Goal: Information Seeking & Learning: Learn about a topic

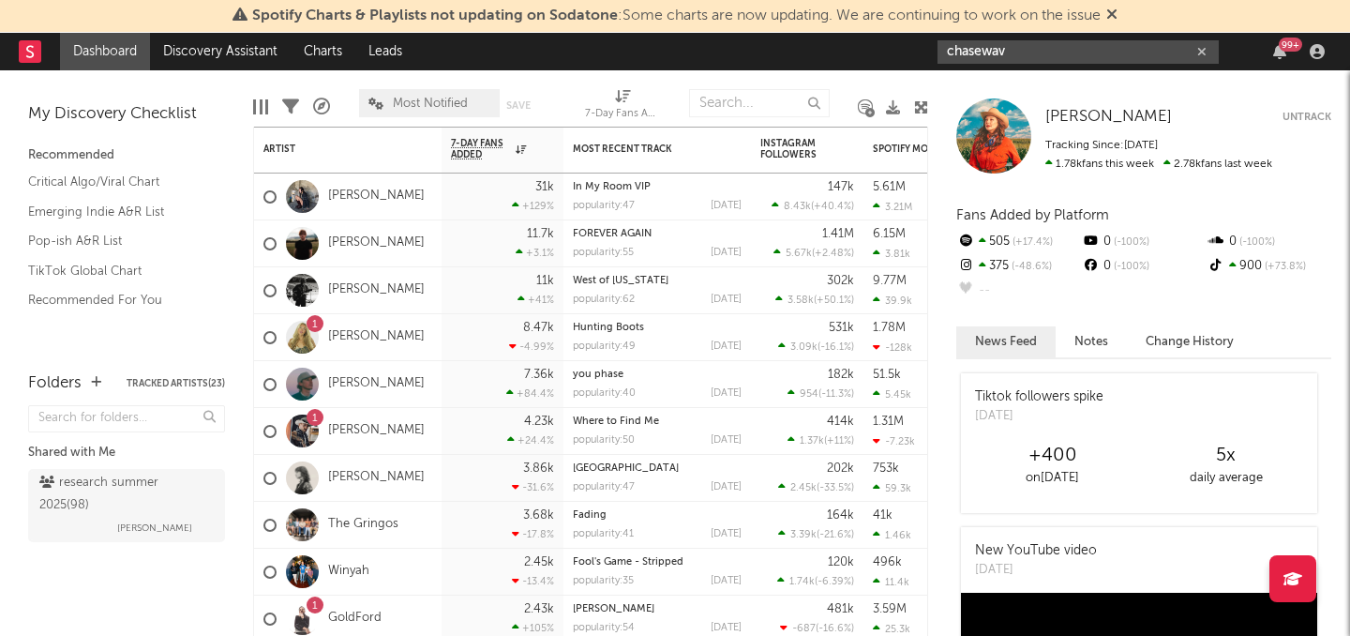
drag, startPoint x: 1016, startPoint y: 45, endPoint x: 908, endPoint y: 53, distance: 109.0
click at [908, 53] on nav "Dashboard Discovery Assistant Charts Leads chasewav 99 +" at bounding box center [675, 52] width 1350 height 38
paste input "Chase.W"
drag, startPoint x: 1019, startPoint y: 48, endPoint x: 937, endPoint y: 47, distance: 82.5
click at [937, 47] on nav "Dashboard Discovery Assistant Charts Leads Chase.Wav 99 +" at bounding box center [675, 52] width 1350 height 38
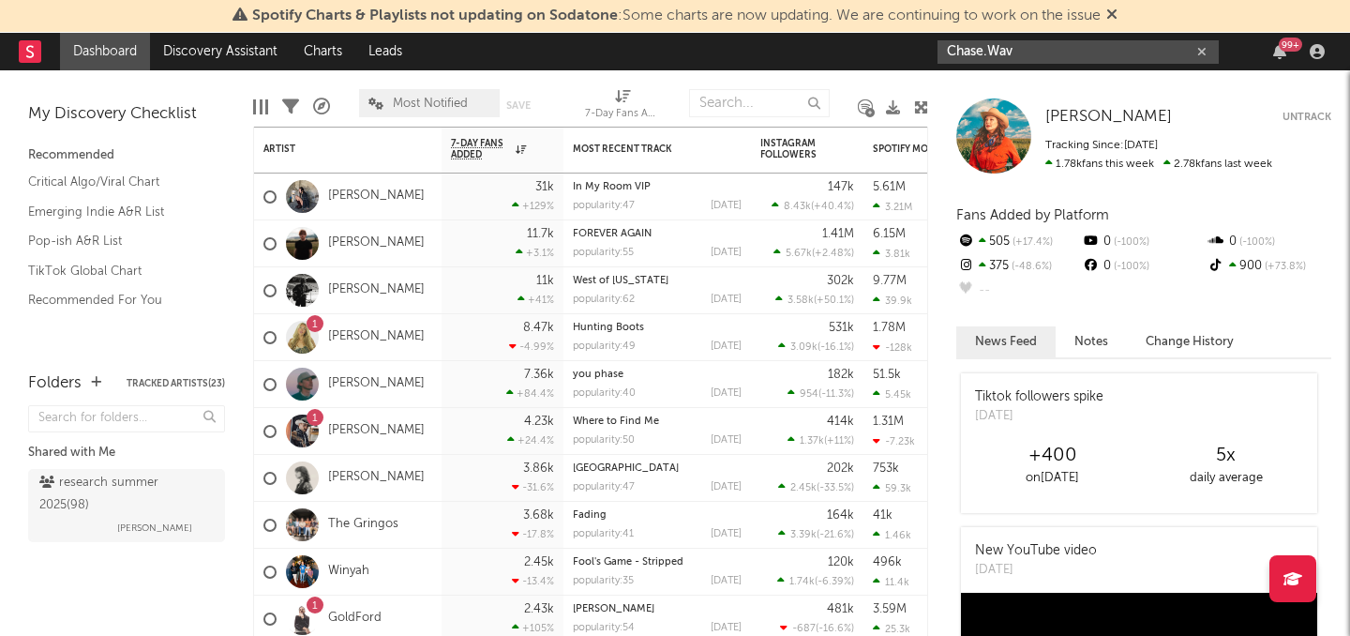
paste input "Voir la Montagne"
type input "Voir la Montagne"
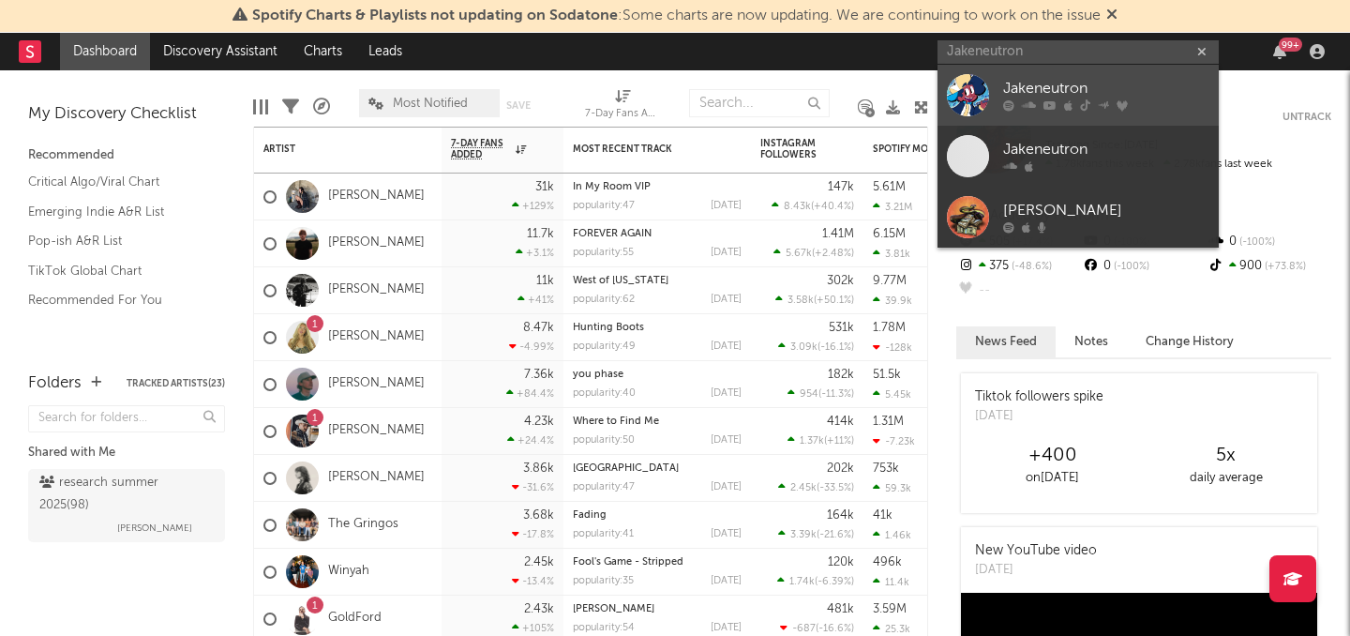
type input "Jakeneutron"
click at [1049, 97] on div "Jakeneutron" at bounding box center [1106, 89] width 206 height 23
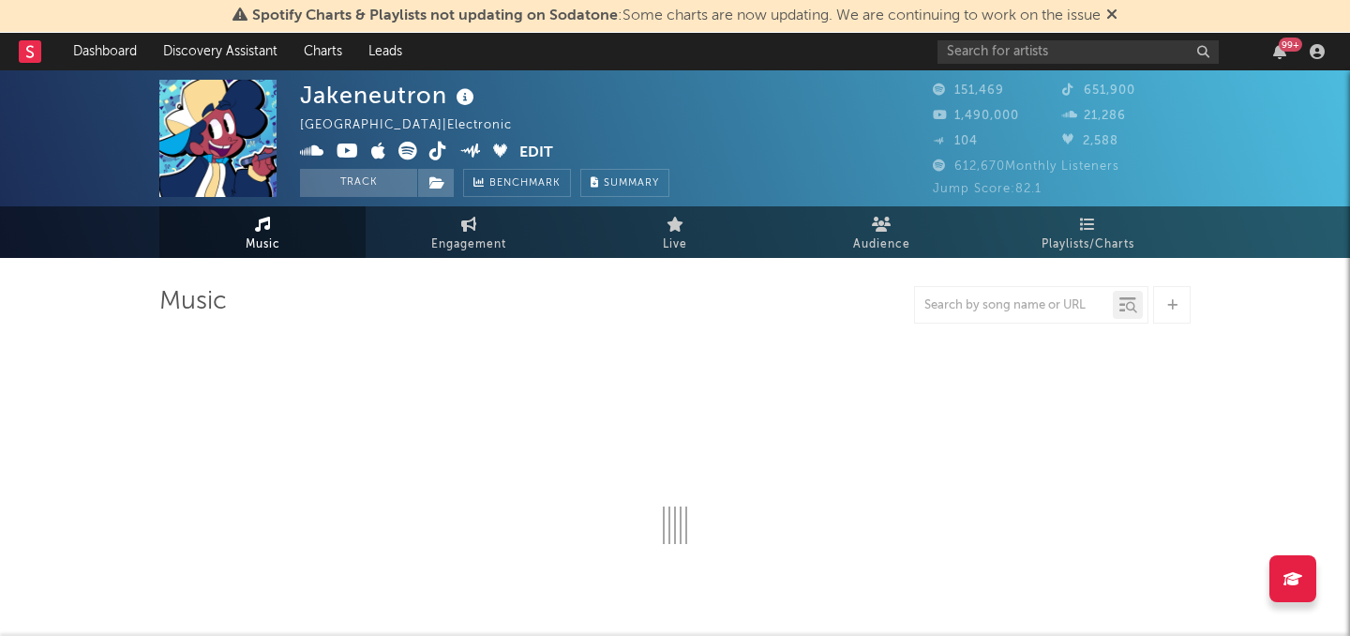
select select "6m"
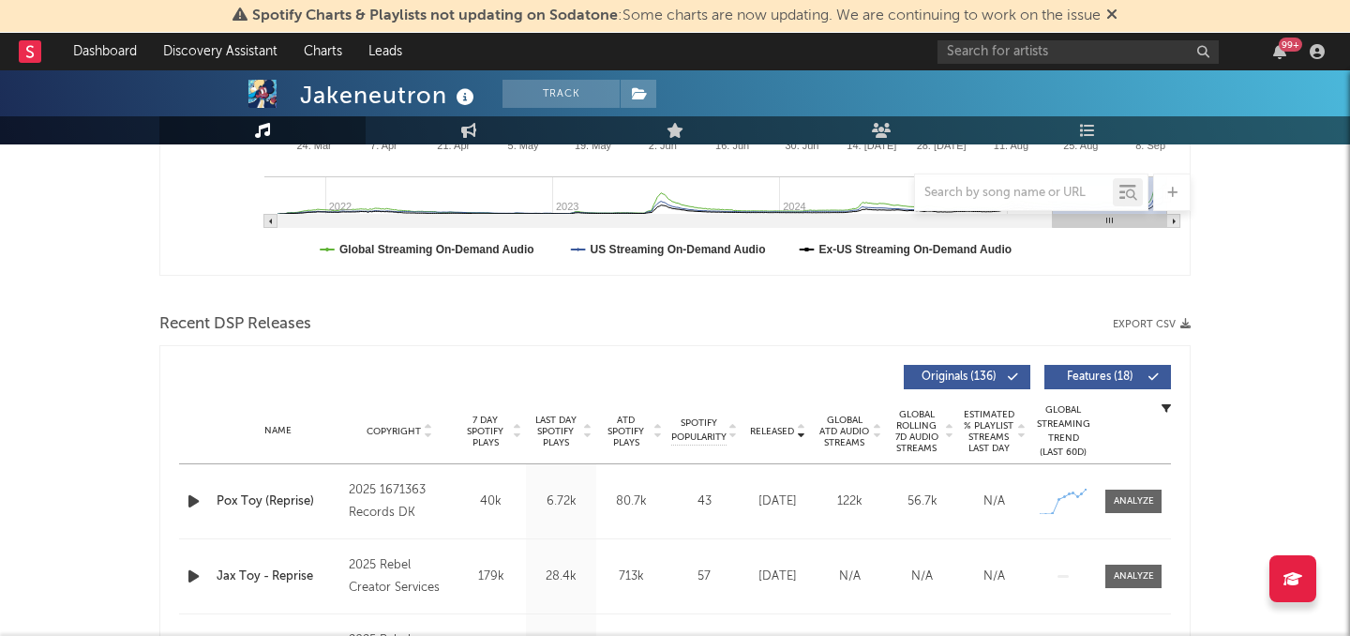
scroll to position [654, 0]
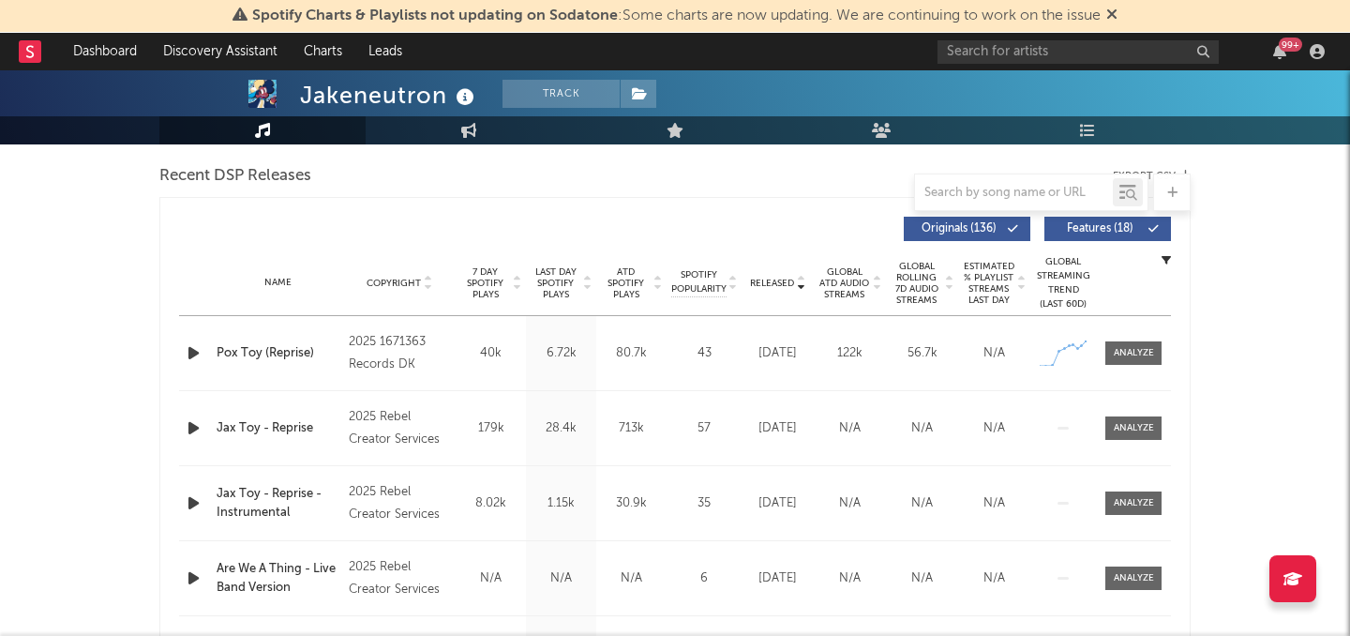
click at [191, 356] on icon "button" at bounding box center [194, 352] width 20 height 23
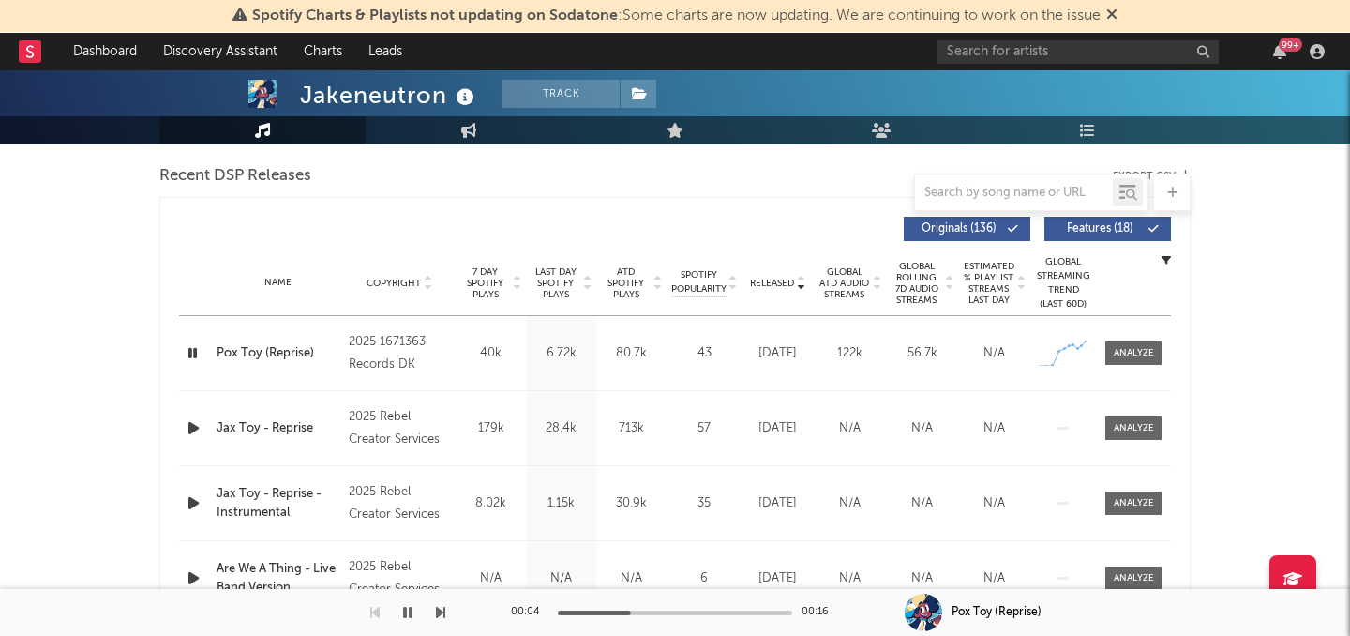
click at [192, 414] on div "Name Jax Toy - Reprise Copyright 2025 Rebel Creator Services Label Rebel Creato…" at bounding box center [675, 428] width 992 height 74
click at [192, 425] on icon "button" at bounding box center [194, 427] width 20 height 23
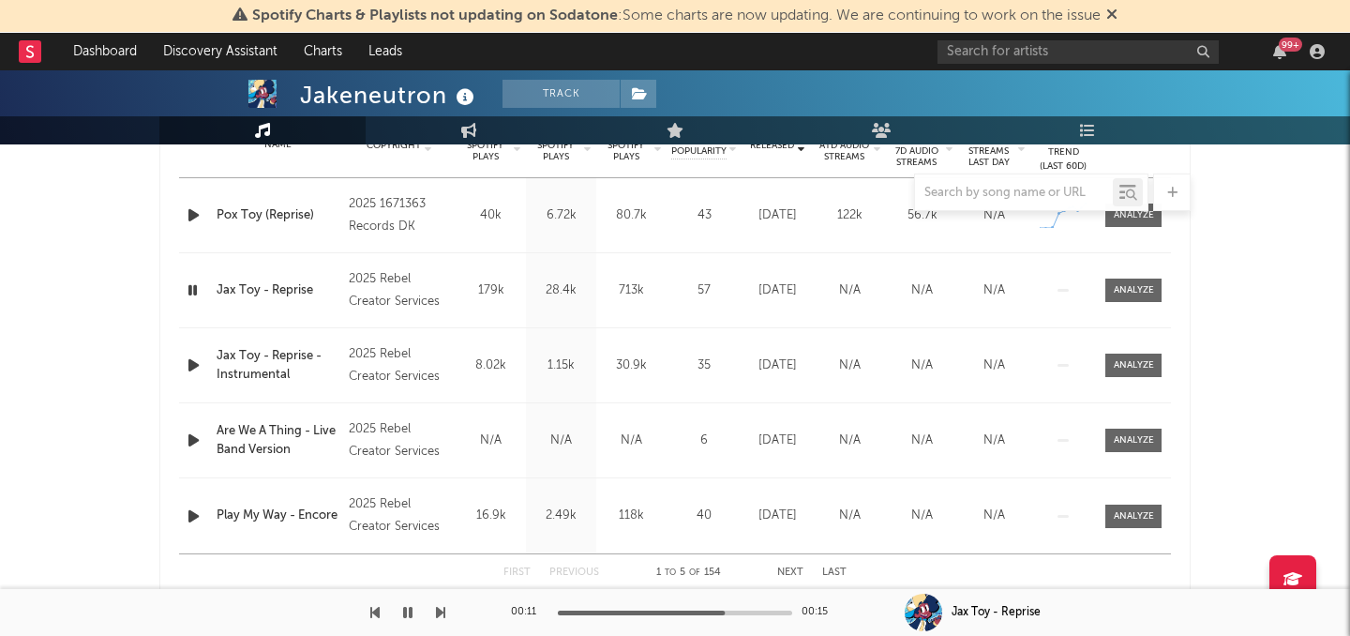
scroll to position [832, 0]
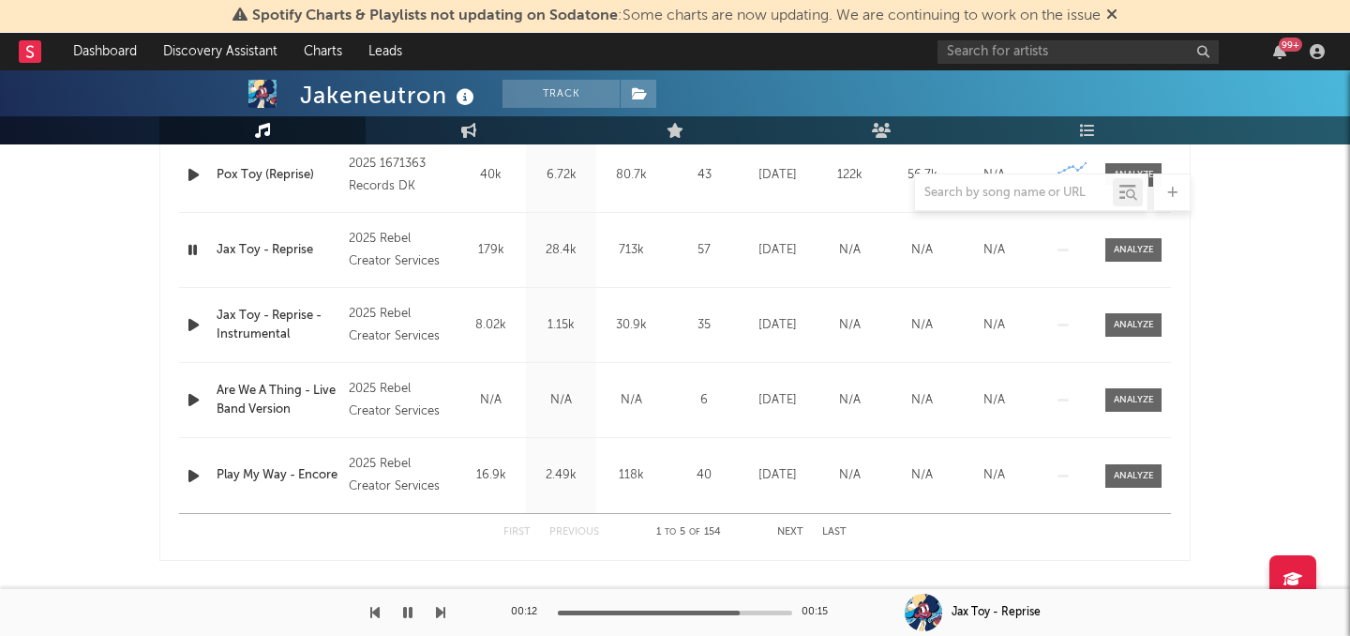
click at [198, 180] on div at bounding box center [674, 192] width 1031 height 38
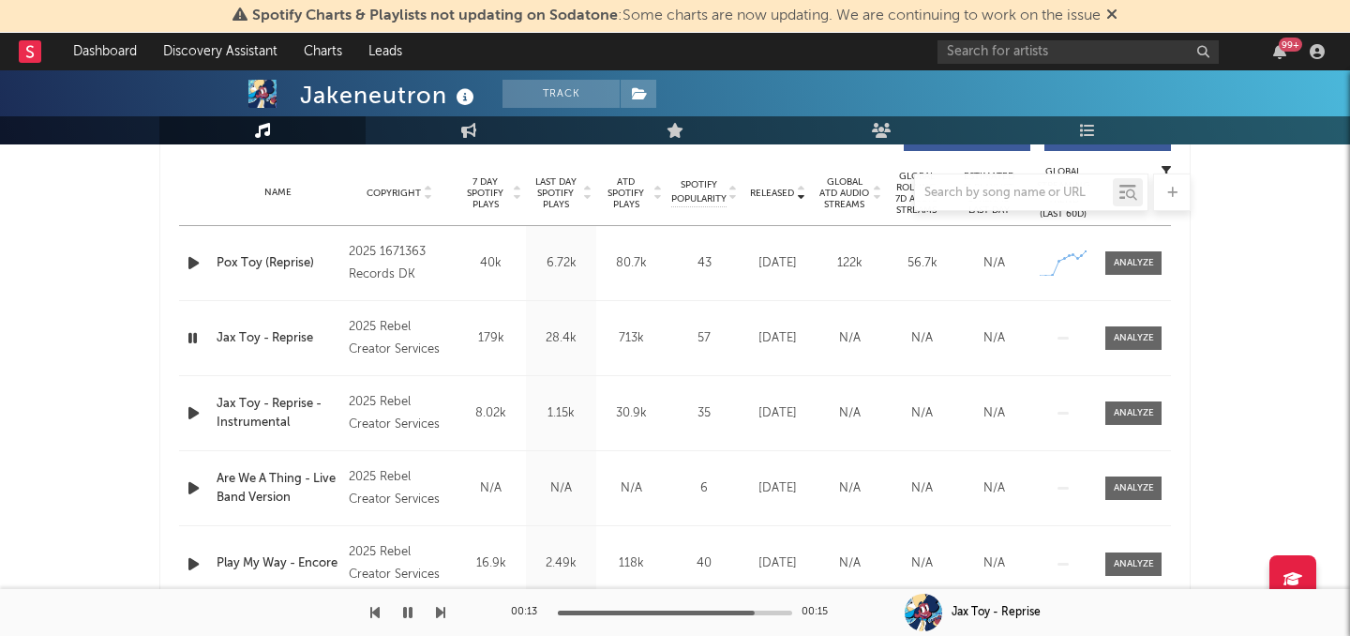
scroll to position [646, 0]
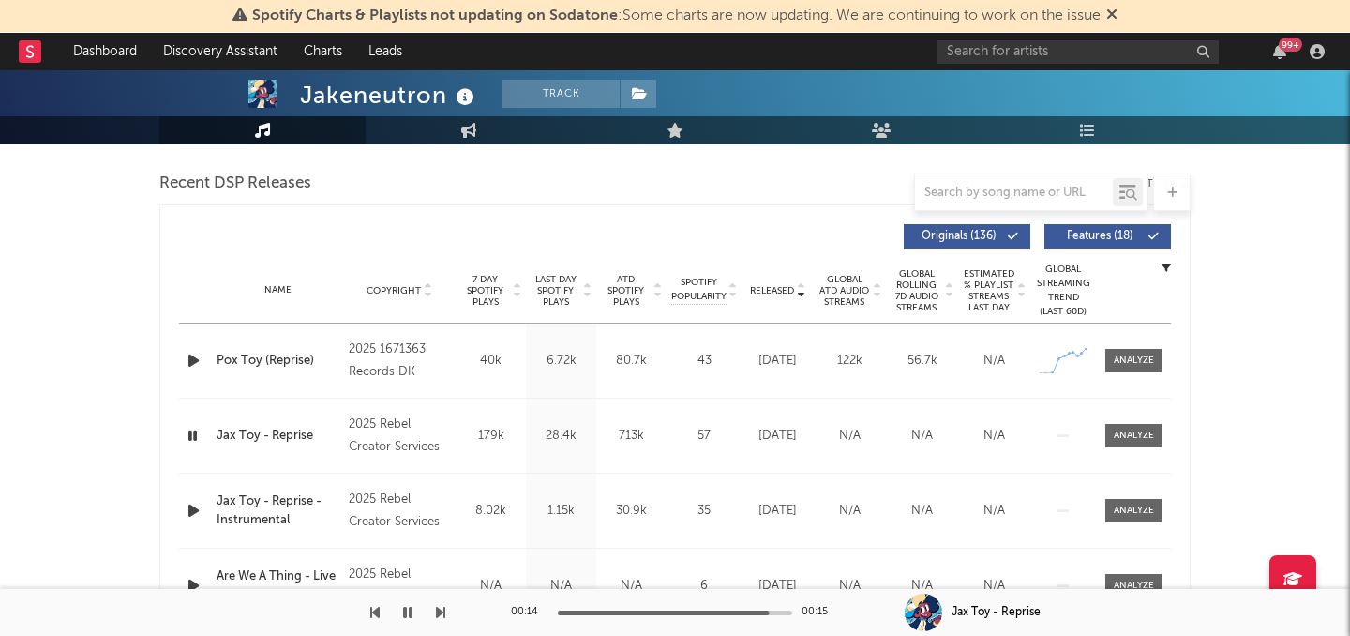
click at [775, 291] on span "Released" at bounding box center [772, 290] width 44 height 11
click at [490, 282] on span "7 Day Spotify Plays" at bounding box center [485, 291] width 50 height 34
click at [190, 365] on icon "button" at bounding box center [194, 360] width 20 height 23
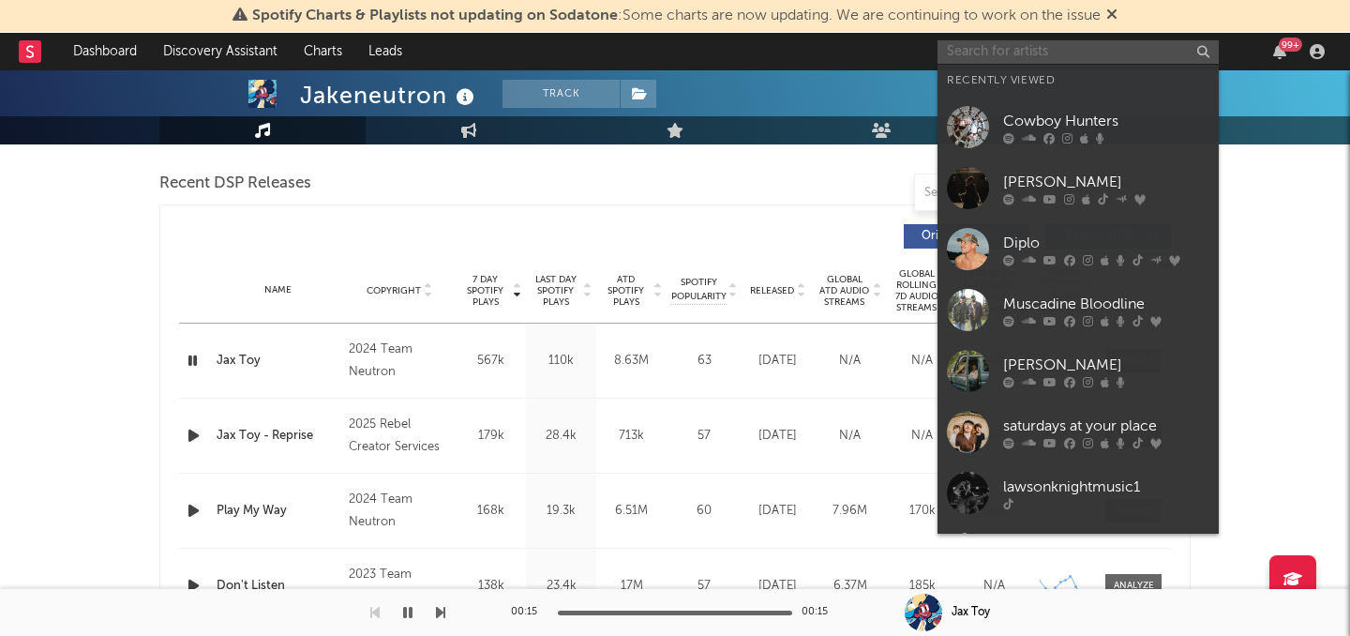
click at [989, 51] on input "text" at bounding box center [1078, 51] width 281 height 23
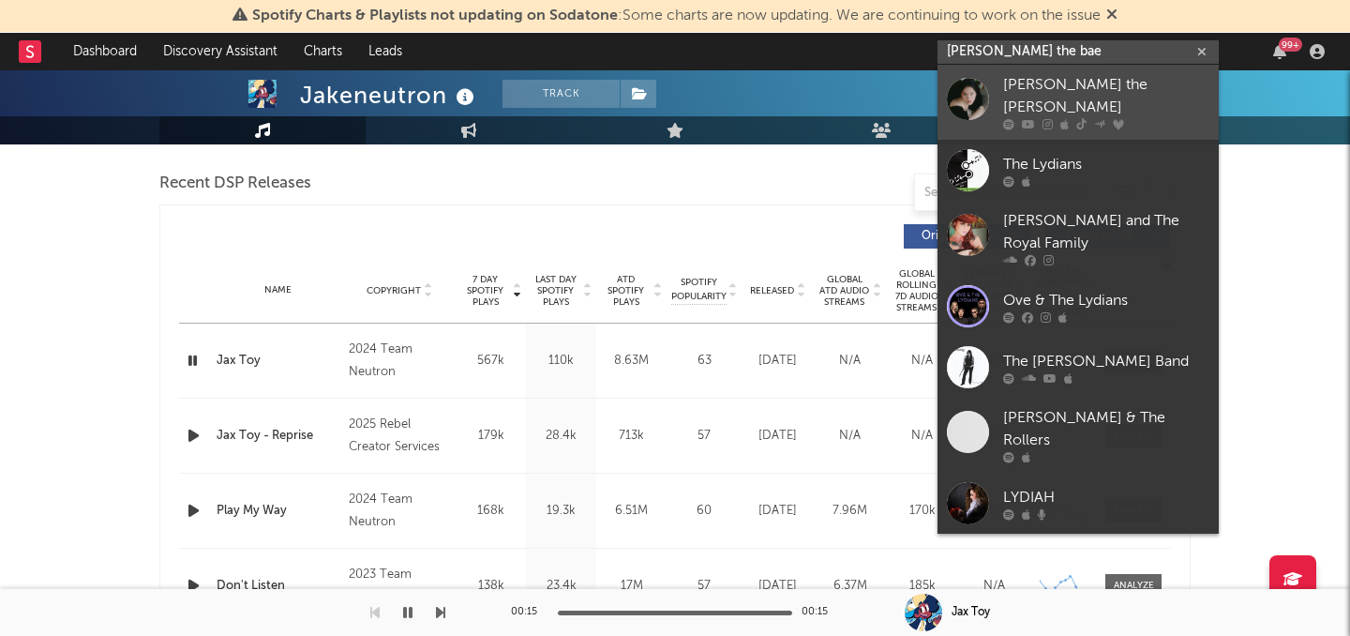
type input "lydia the bae"
click at [1023, 93] on div "Lydia the Bard" at bounding box center [1106, 96] width 206 height 45
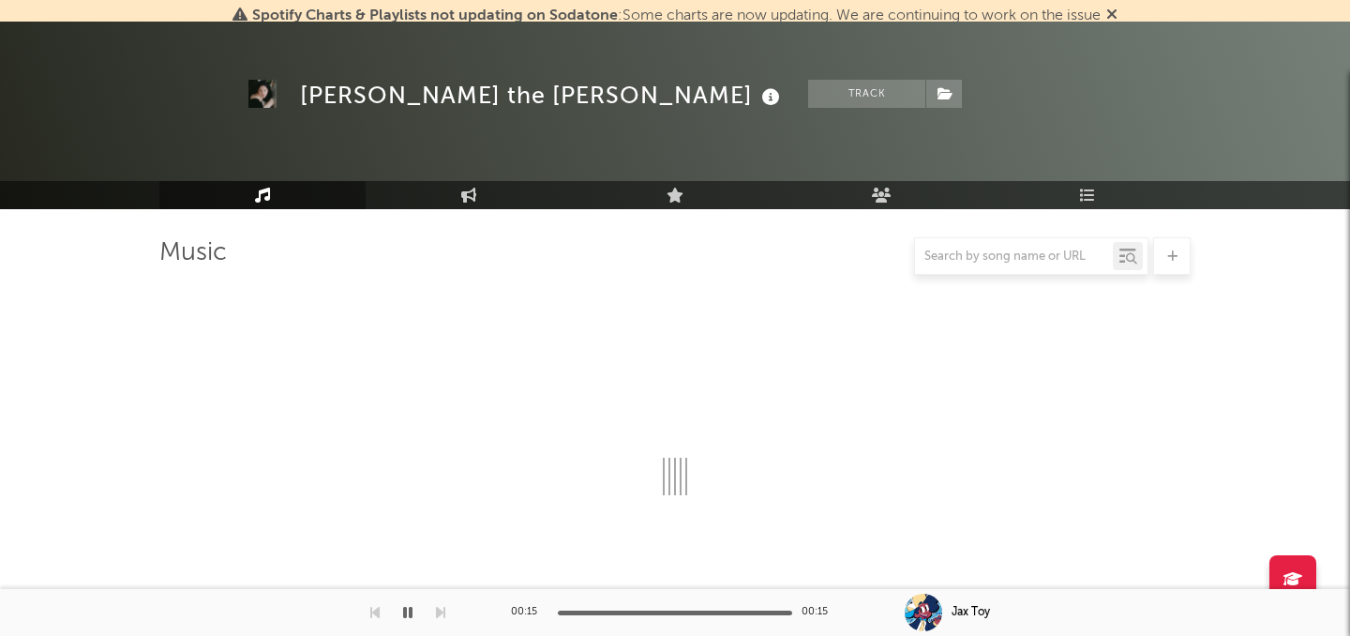
scroll to position [646, 0]
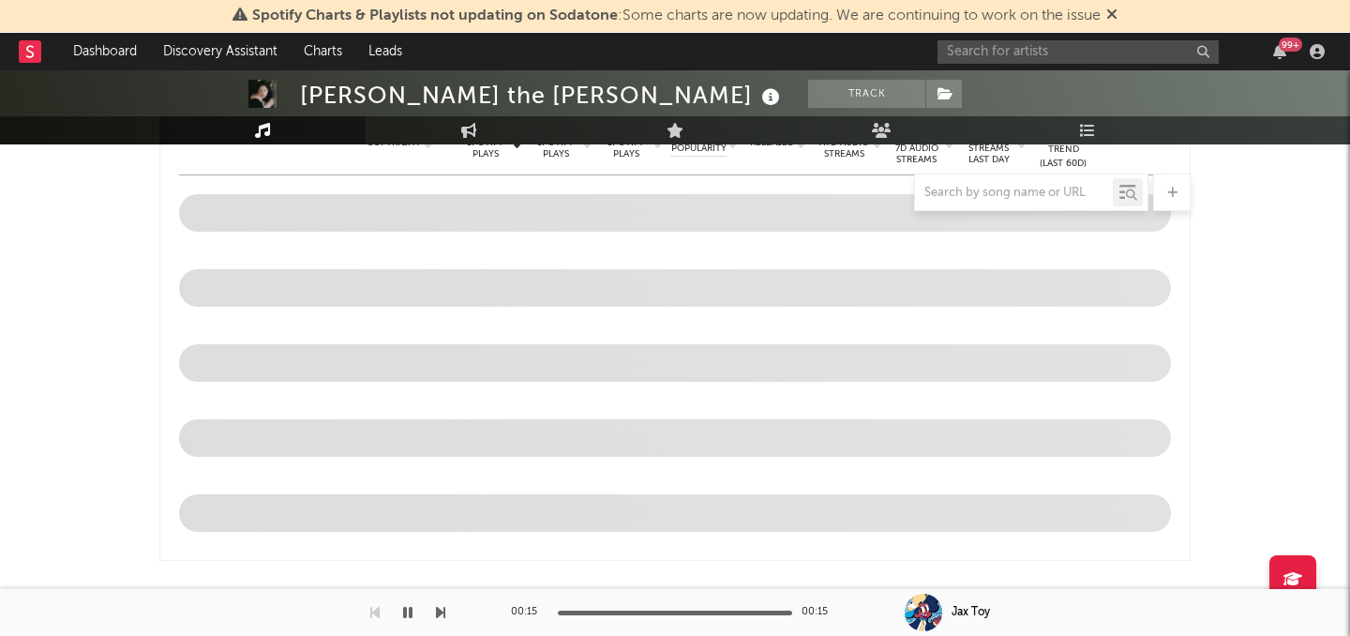
select select "6m"
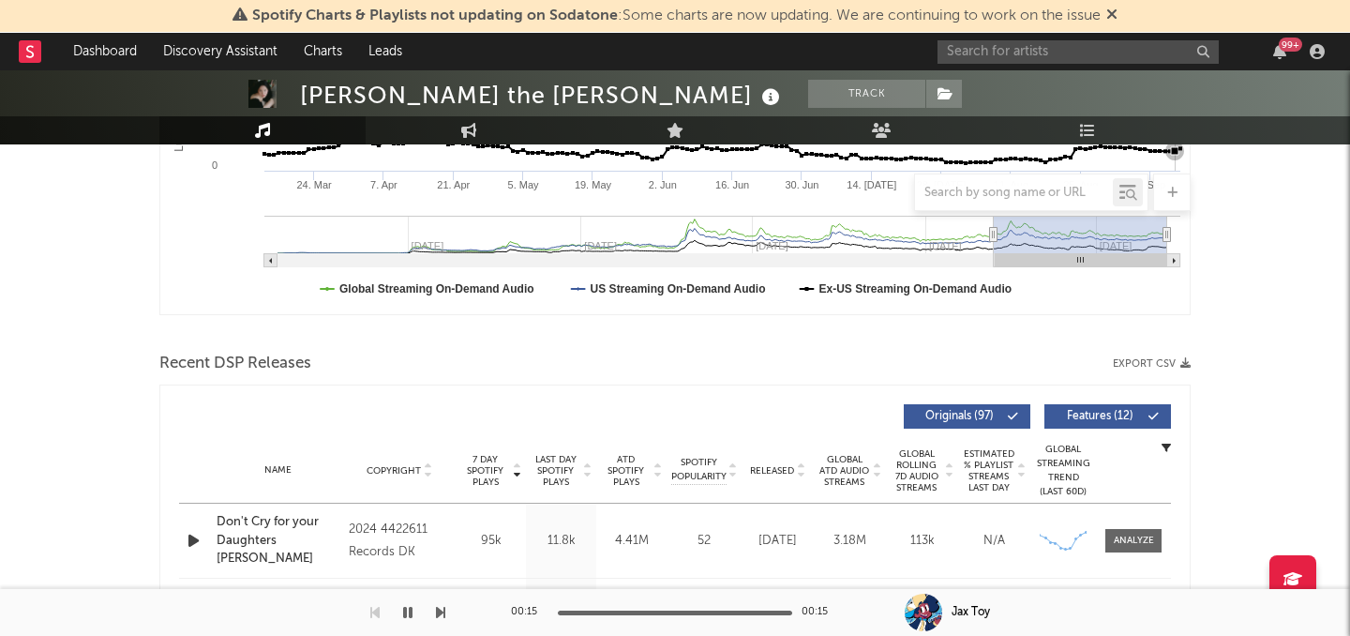
scroll to position [579, 0]
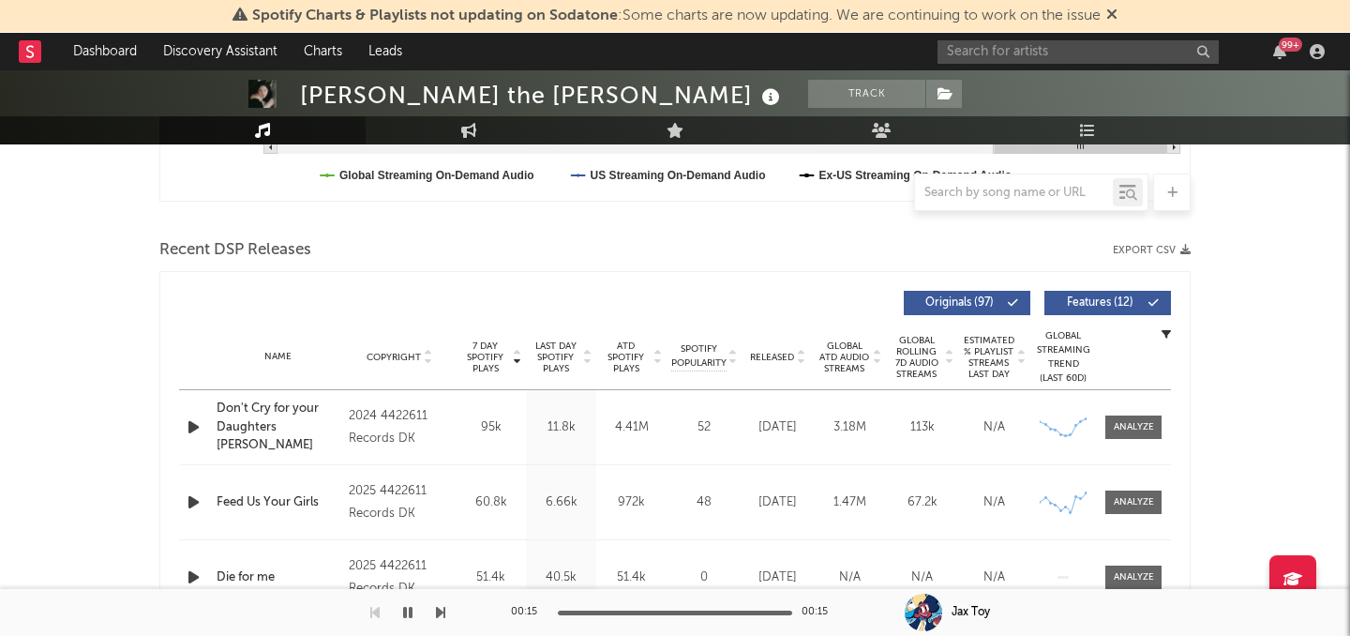
click at [775, 352] on span "Released" at bounding box center [772, 357] width 44 height 11
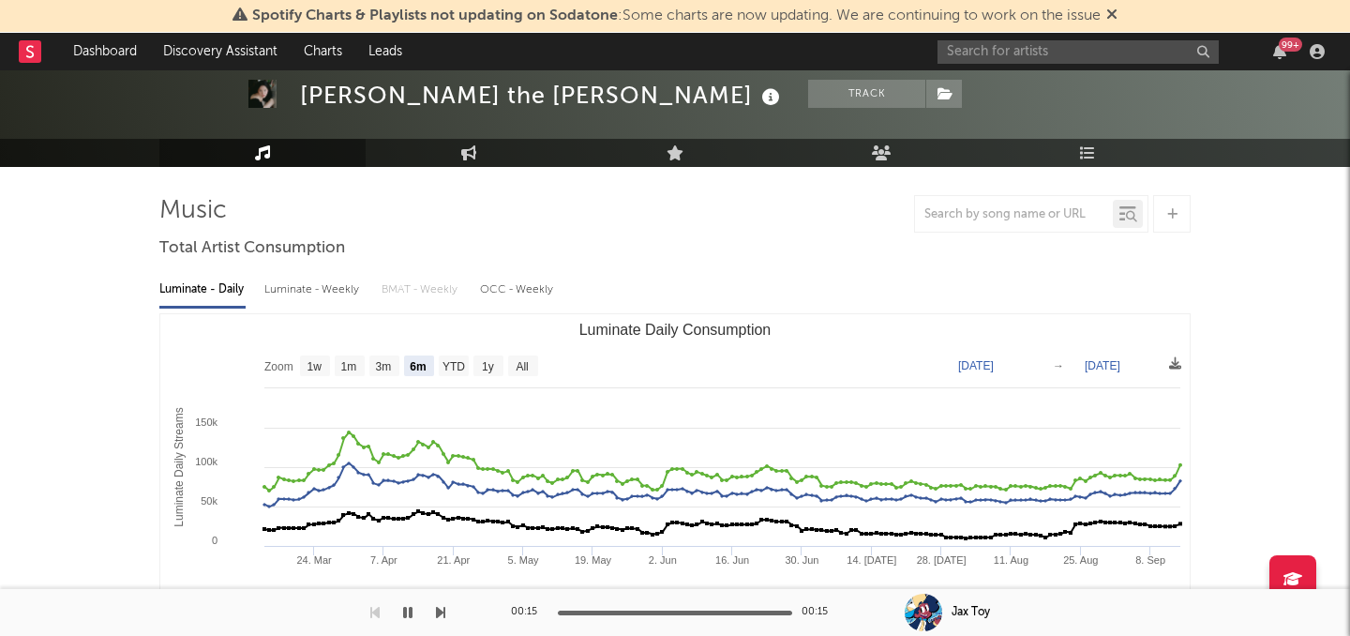
scroll to position [0, 0]
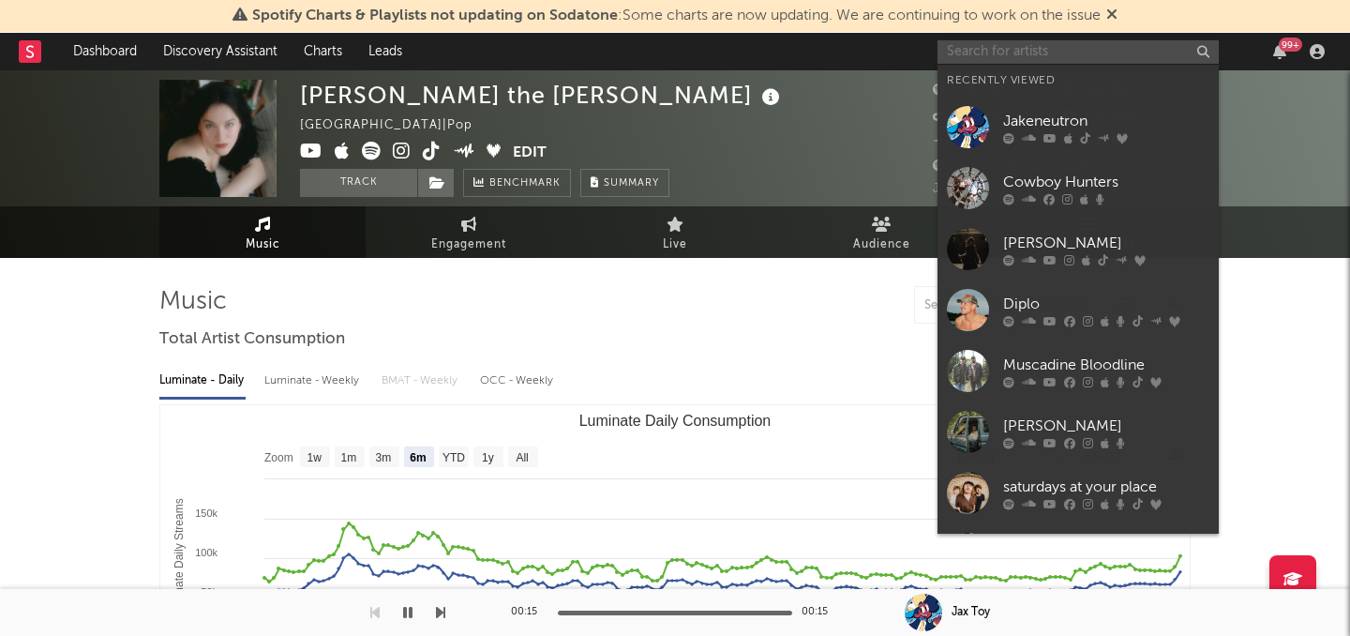
click at [1047, 56] on input "text" at bounding box center [1078, 51] width 281 height 23
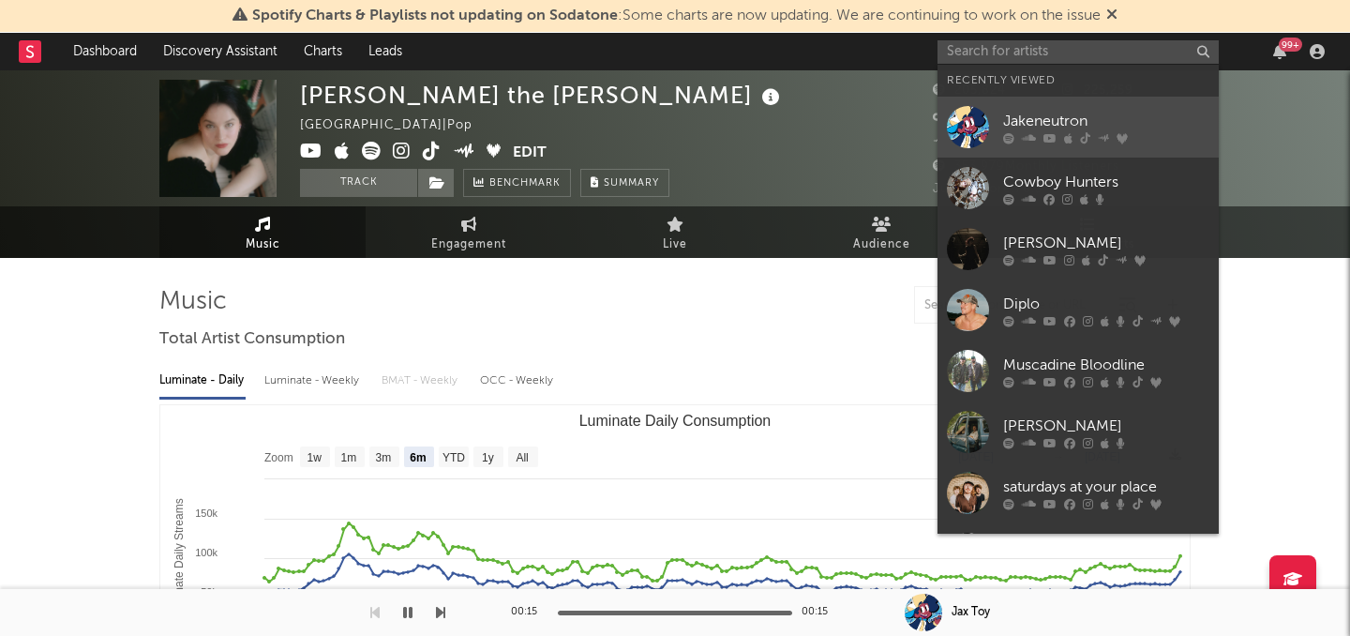
click at [1032, 134] on icon at bounding box center [1029, 137] width 14 height 11
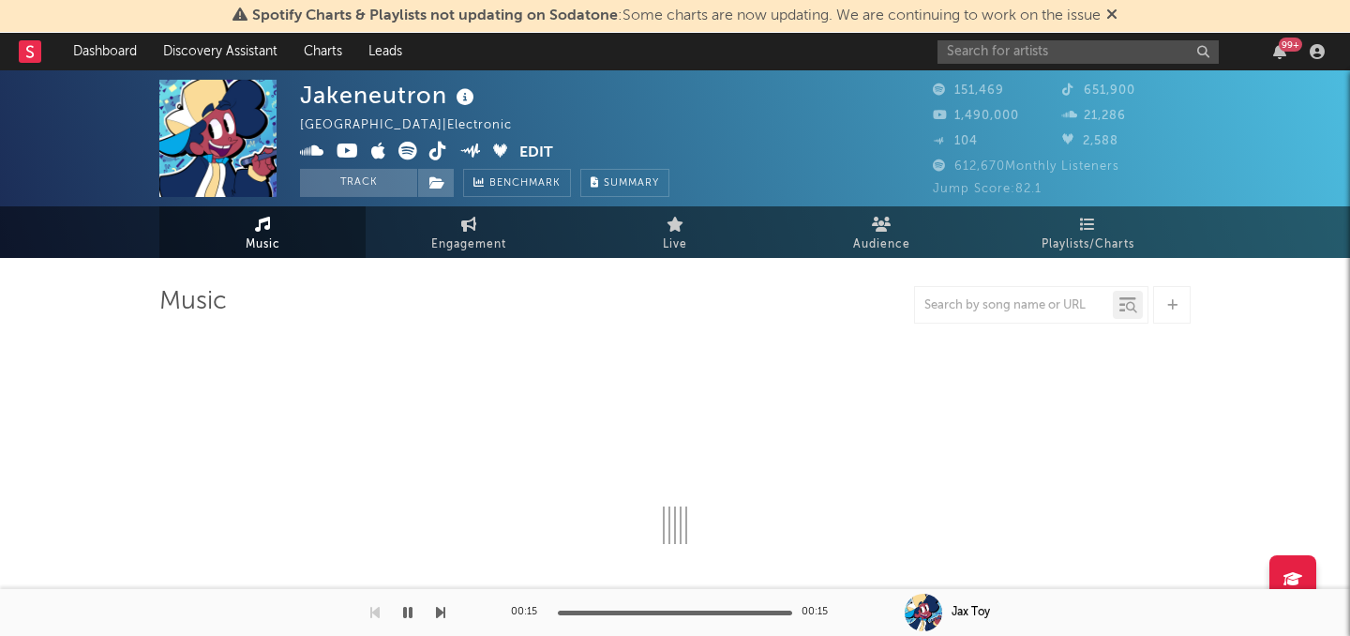
select select "6m"
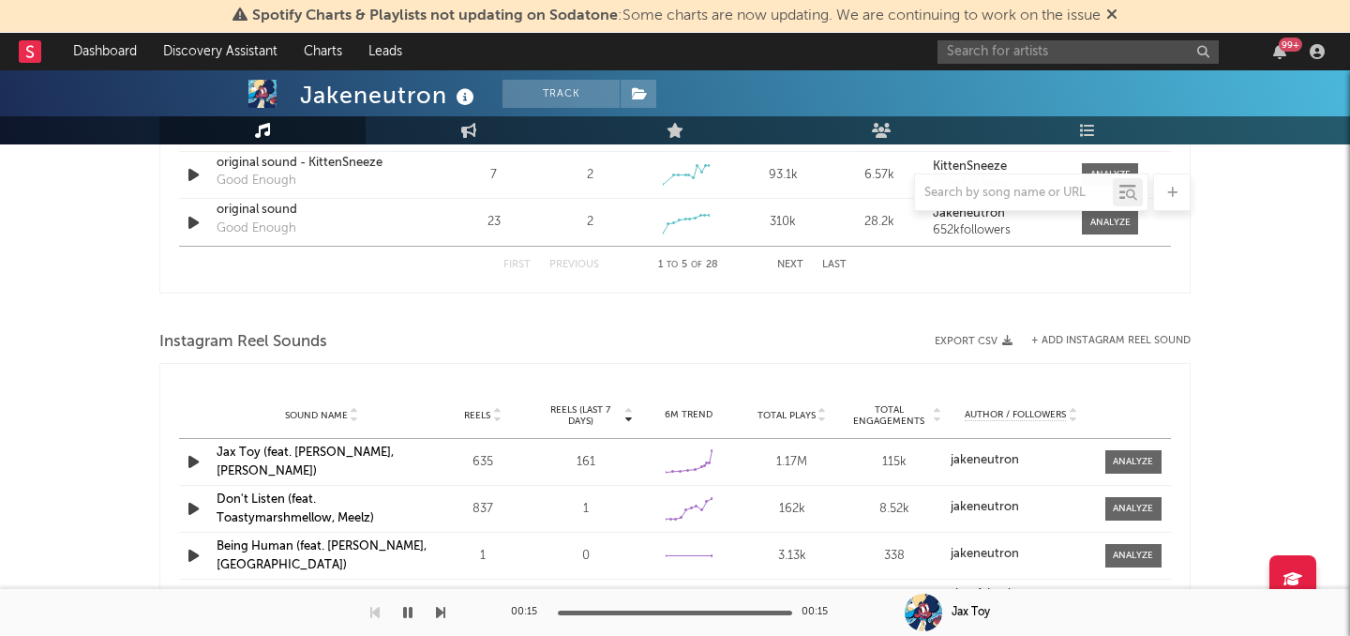
scroll to position [1560, 0]
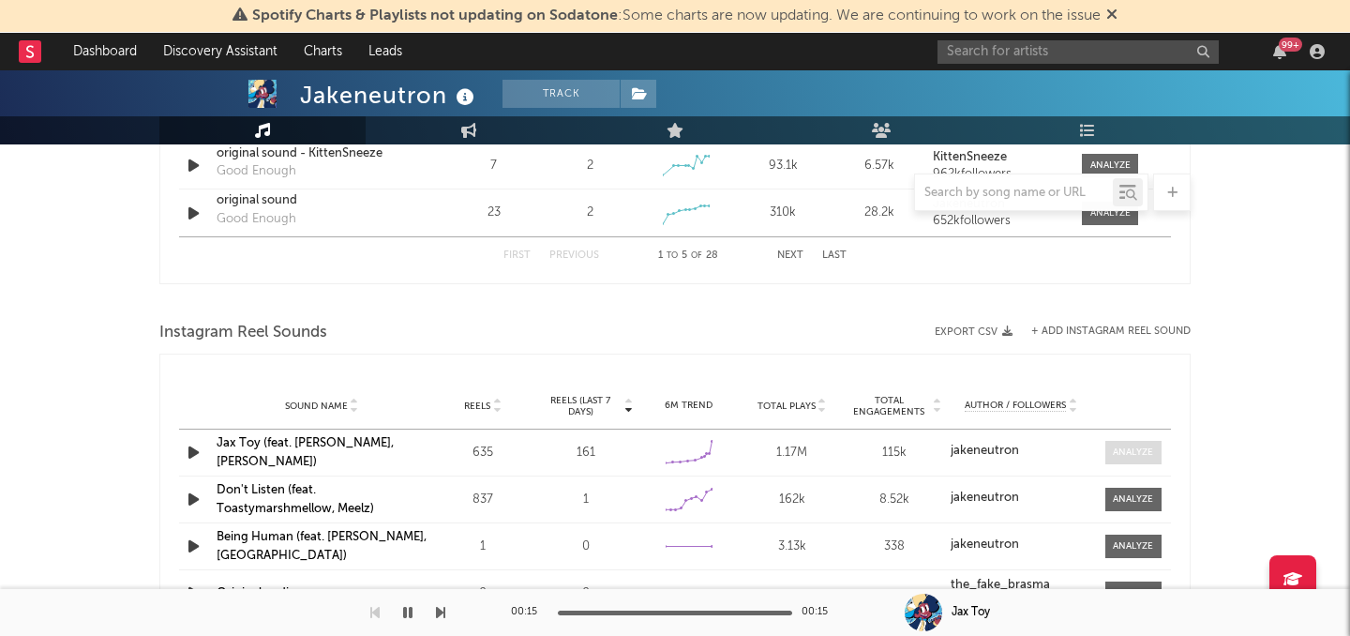
click at [1154, 461] on span at bounding box center [1134, 452] width 56 height 23
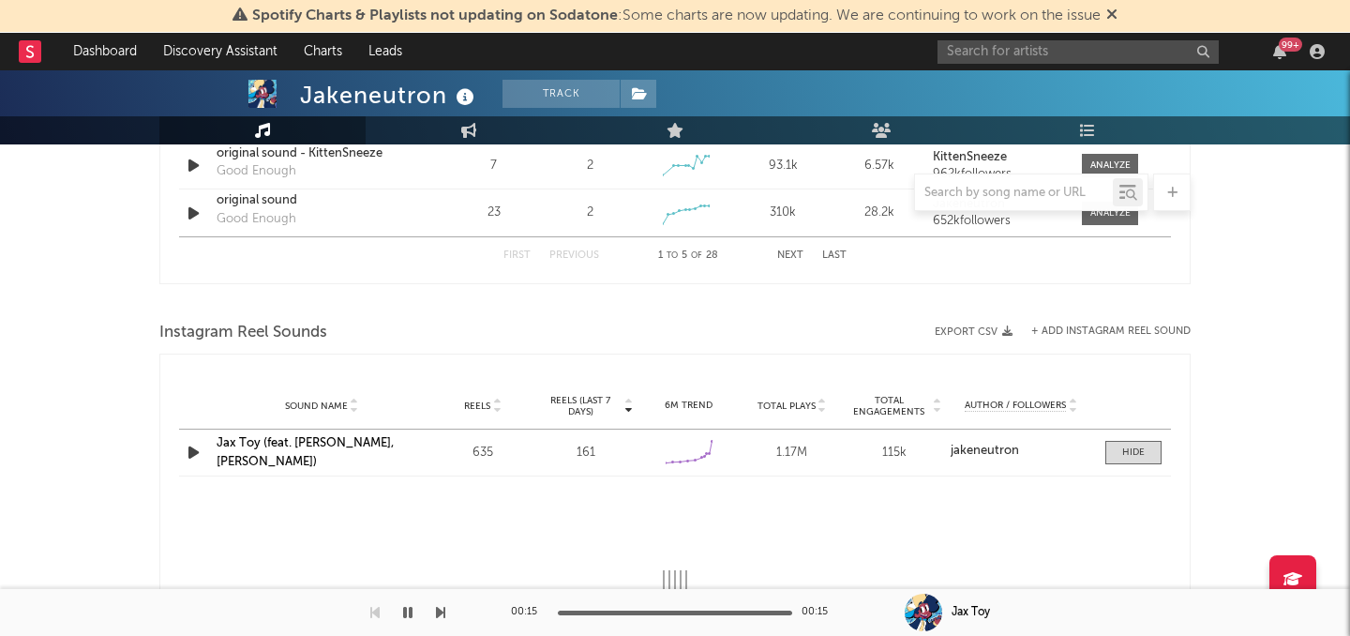
select select "6m"
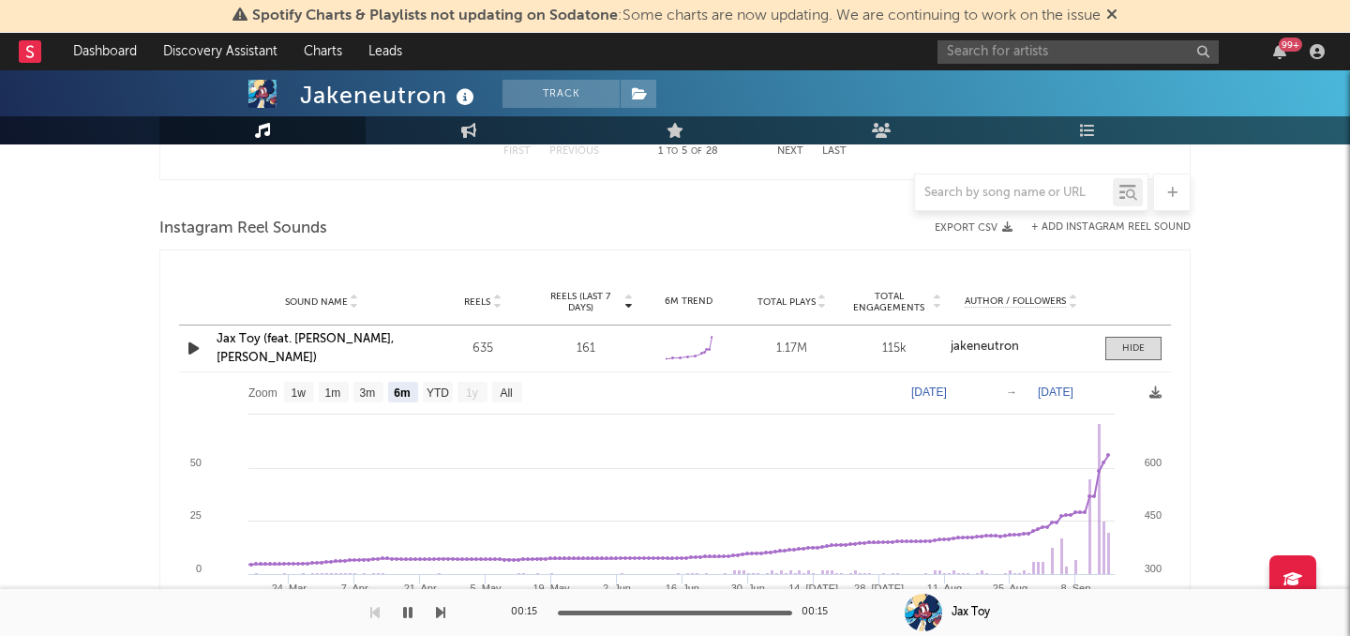
scroll to position [1772, 0]
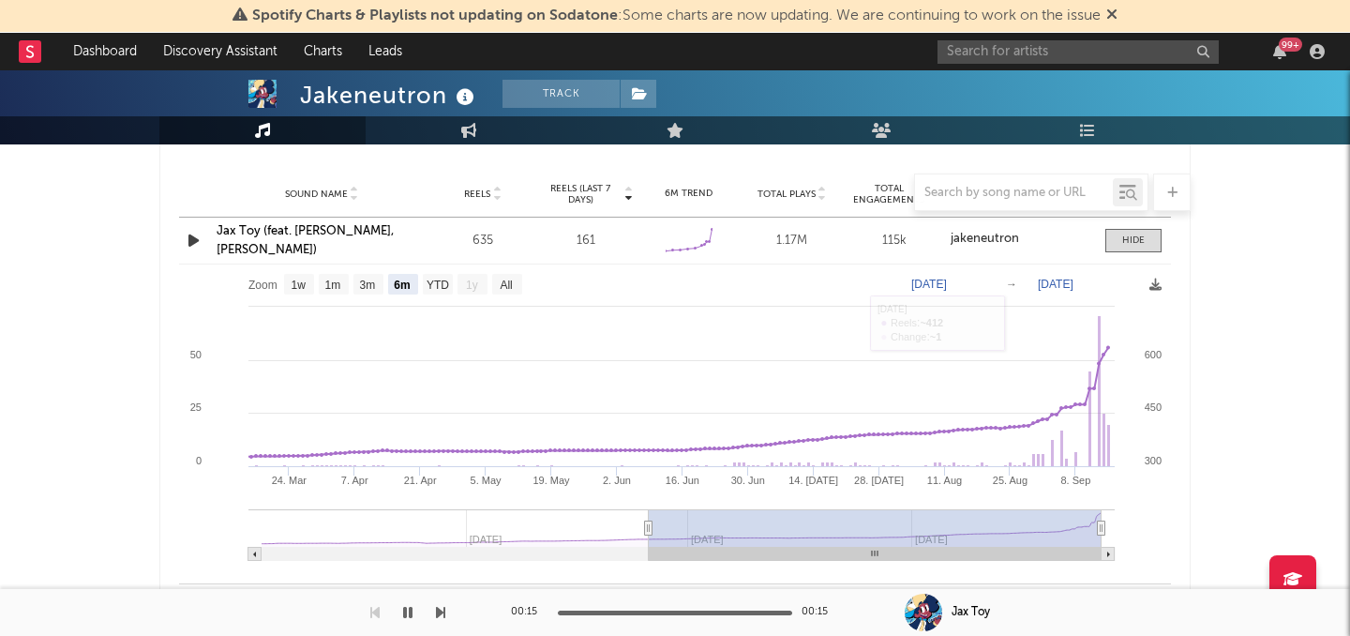
click at [303, 247] on link "Jax Toy (feat. Michael Kovach, Amanda Hufford)" at bounding box center [305, 240] width 177 height 31
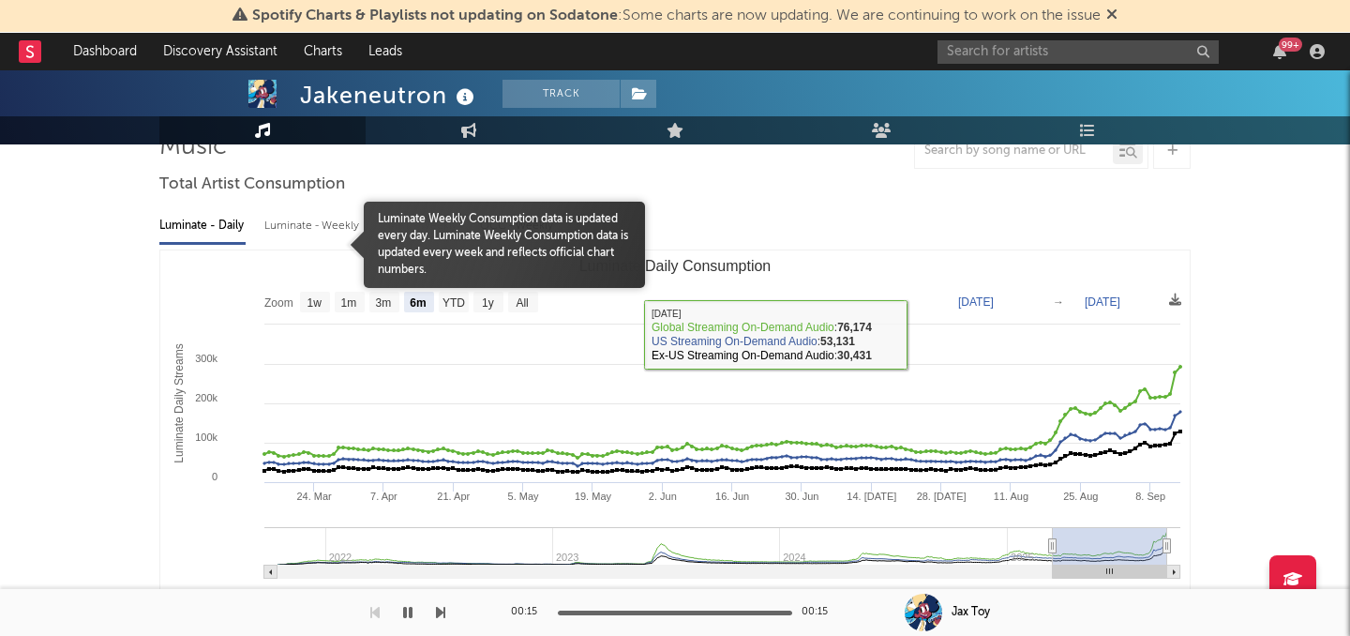
scroll to position [0, 0]
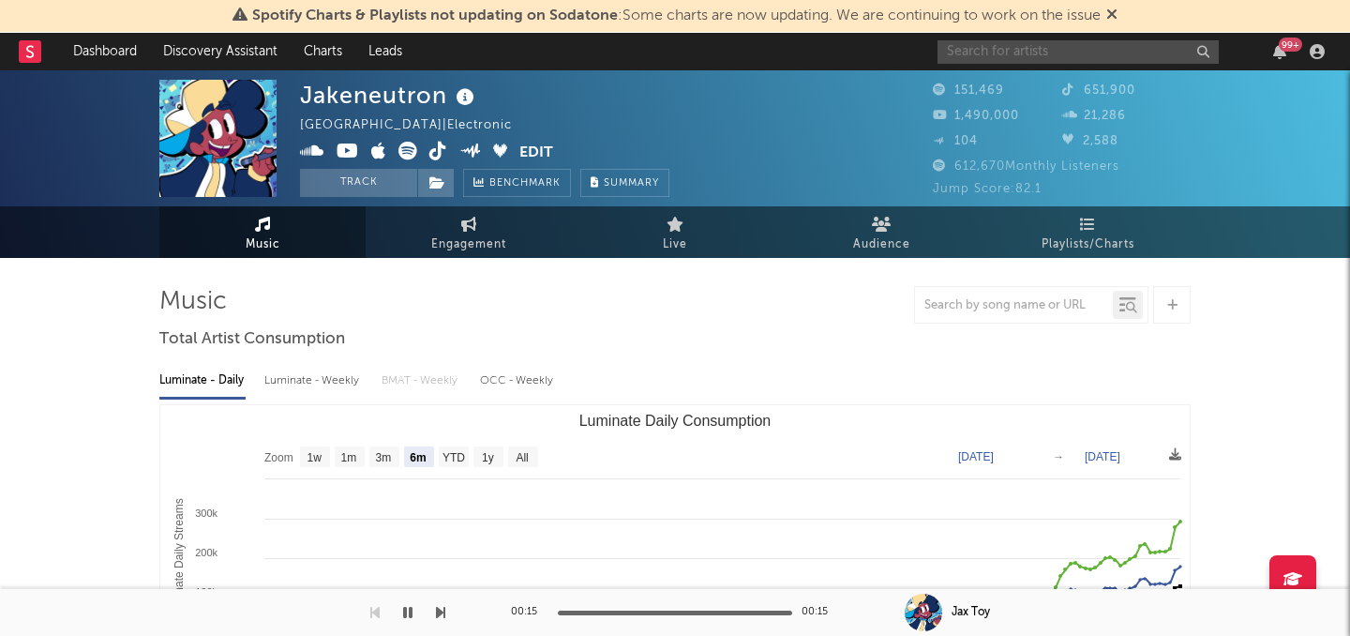
click at [1037, 53] on input "text" at bounding box center [1078, 51] width 281 height 23
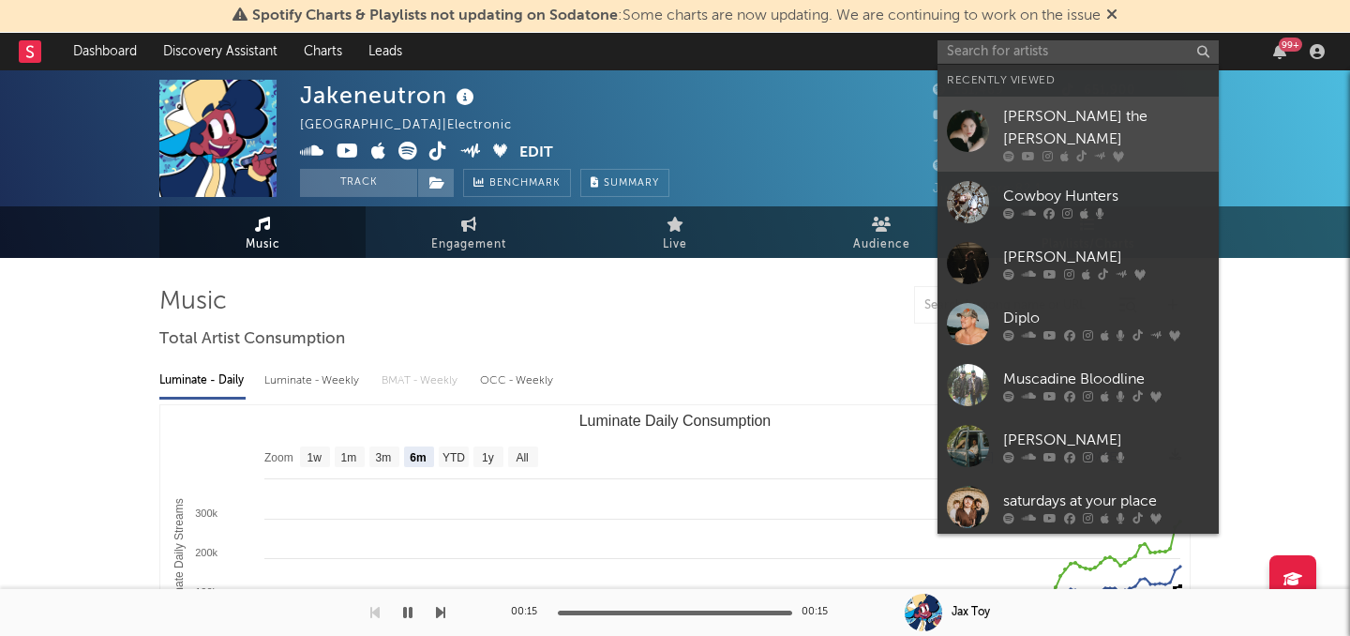
click at [1035, 109] on div "Lydia the Bard" at bounding box center [1106, 128] width 206 height 45
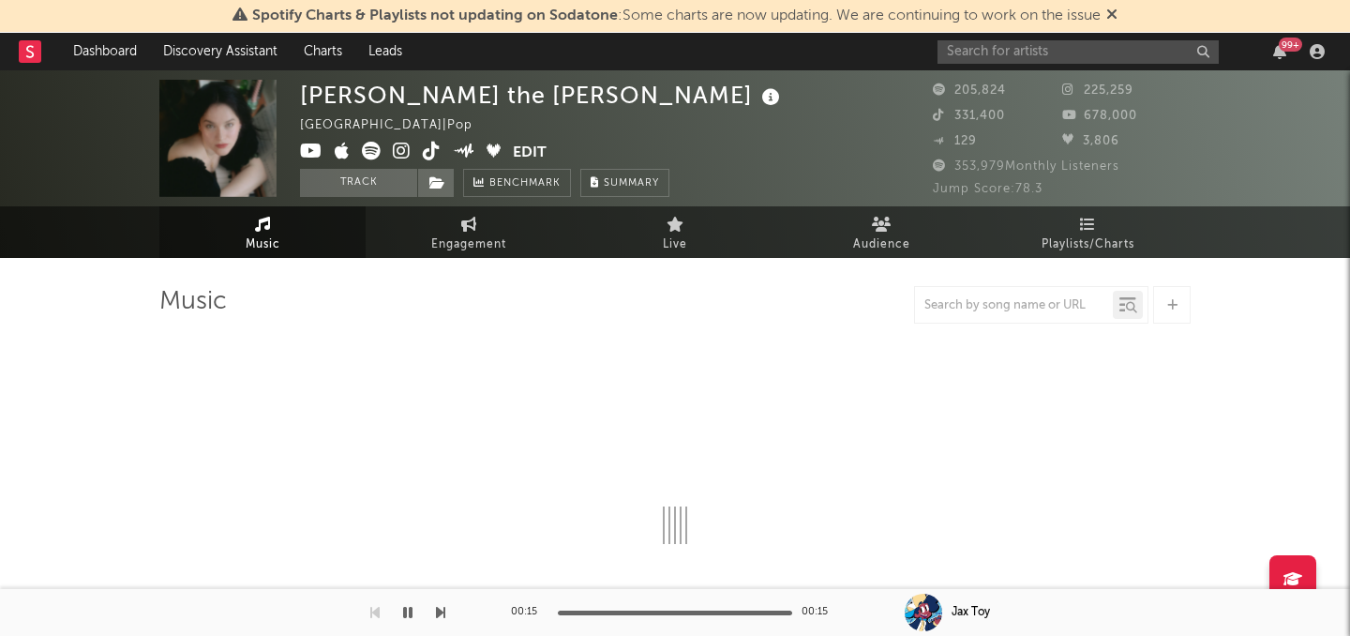
select select "6m"
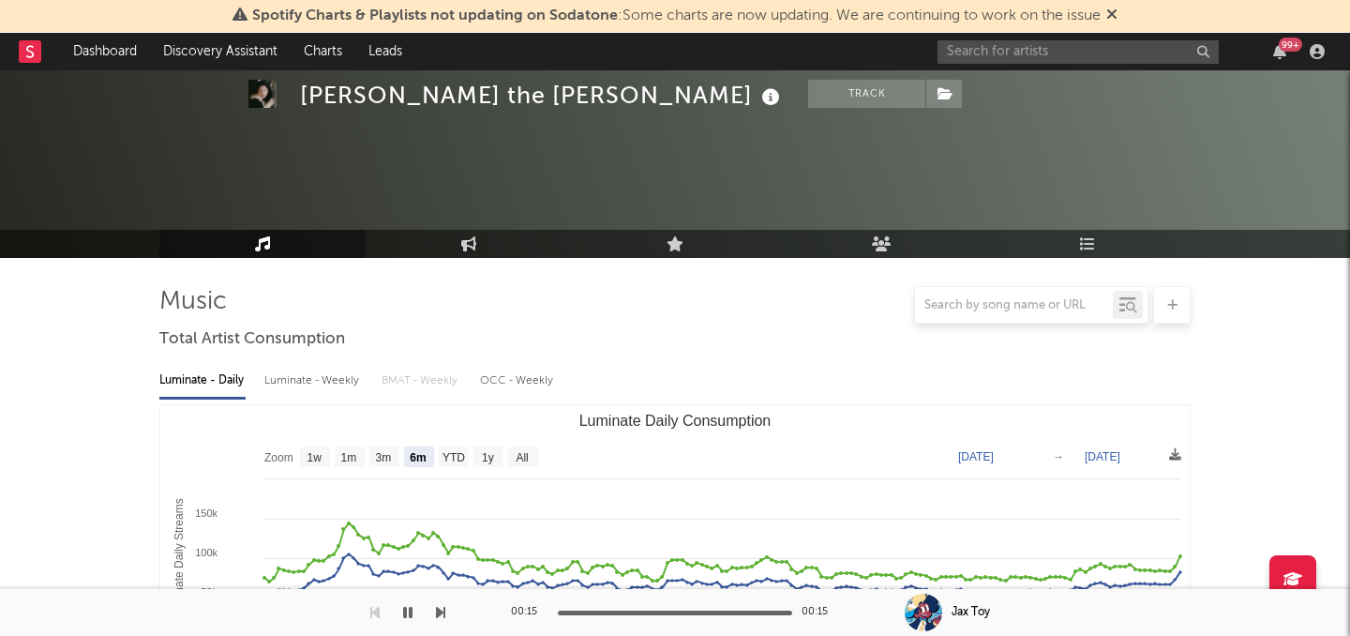
scroll to position [157, 0]
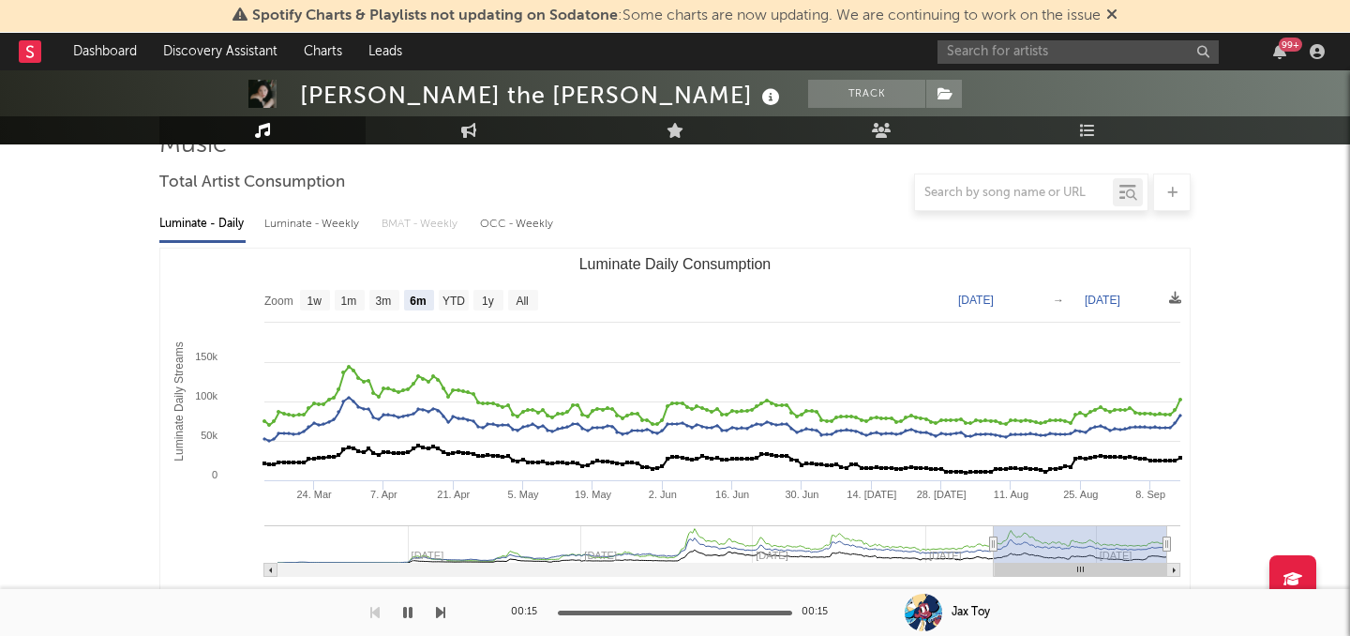
click at [337, 220] on div "Luminate - Weekly" at bounding box center [313, 224] width 98 height 32
select select "6m"
